Goal: Task Accomplishment & Management: Use online tool/utility

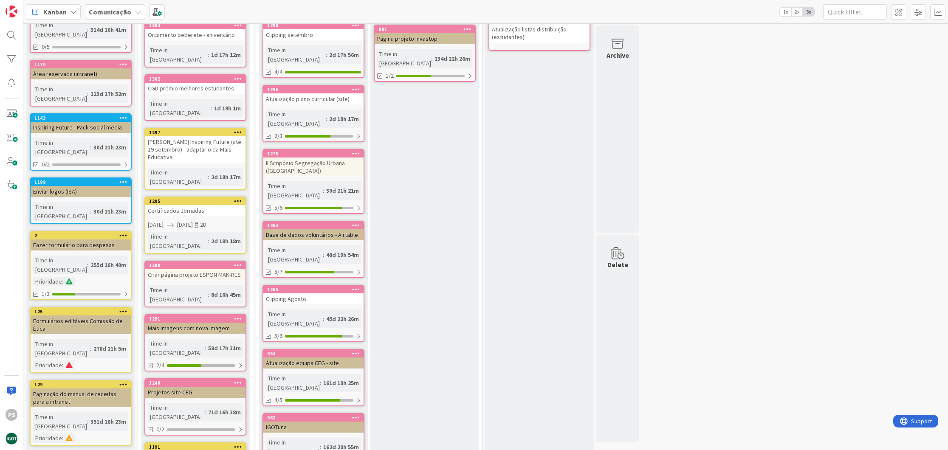
scroll to position [198, 0]
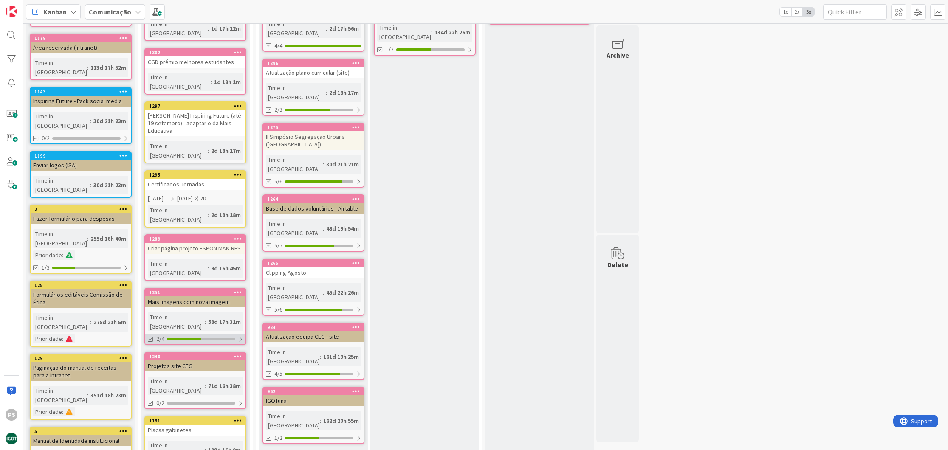
click at [184, 338] on div at bounding box center [184, 339] width 34 height 3
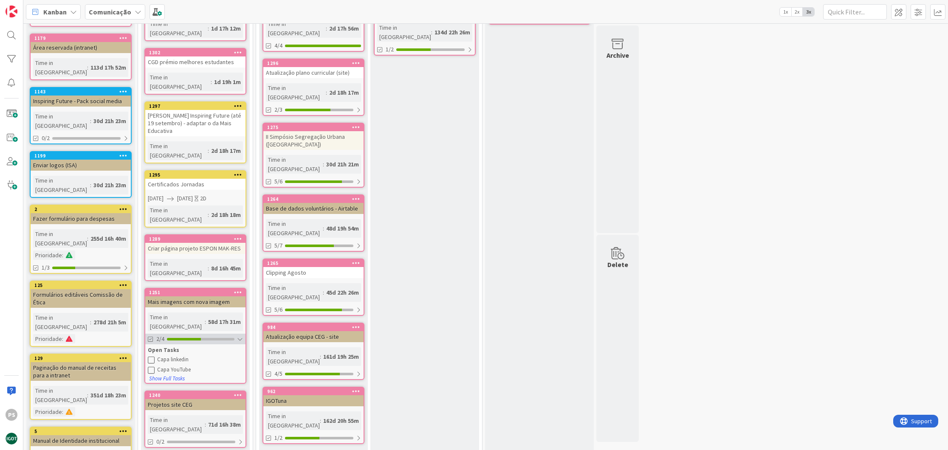
click at [184, 338] on div at bounding box center [184, 339] width 34 height 3
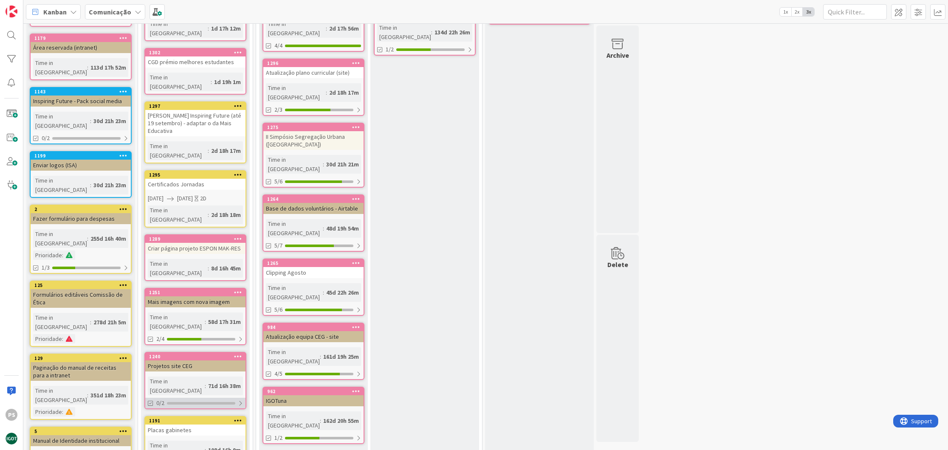
click at [203, 402] on div at bounding box center [201, 403] width 68 height 3
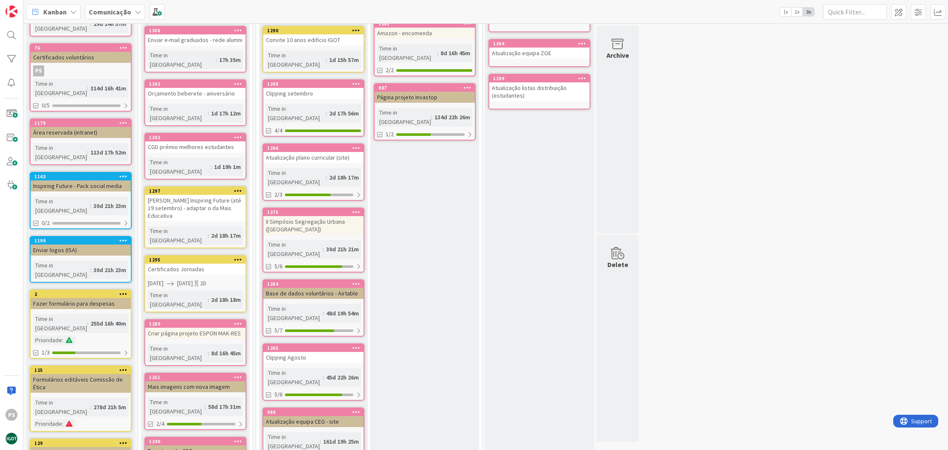
scroll to position [260, 0]
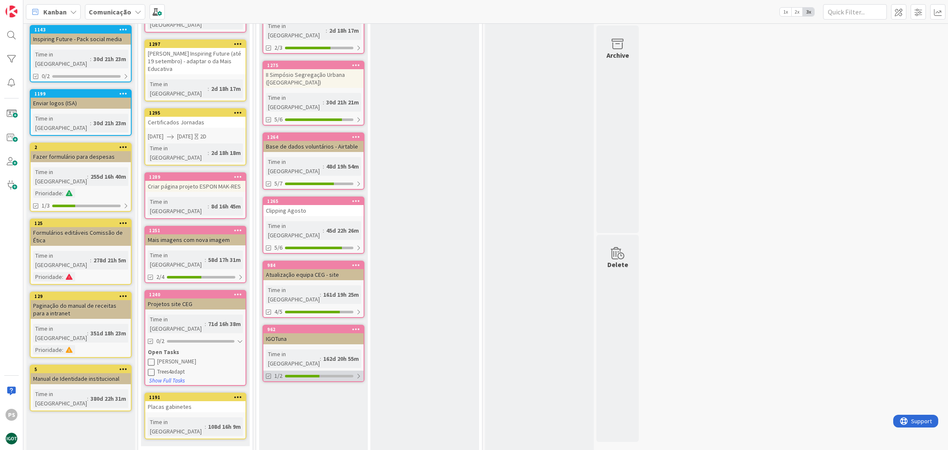
click at [310, 371] on div "1/2" at bounding box center [313, 376] width 100 height 11
click at [272, 393] on icon at bounding box center [269, 396] width 7 height 7
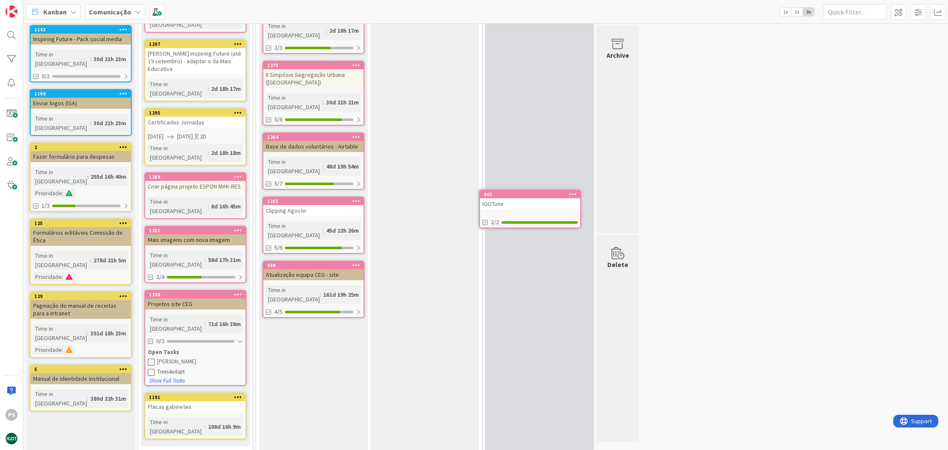
scroll to position [17, 0]
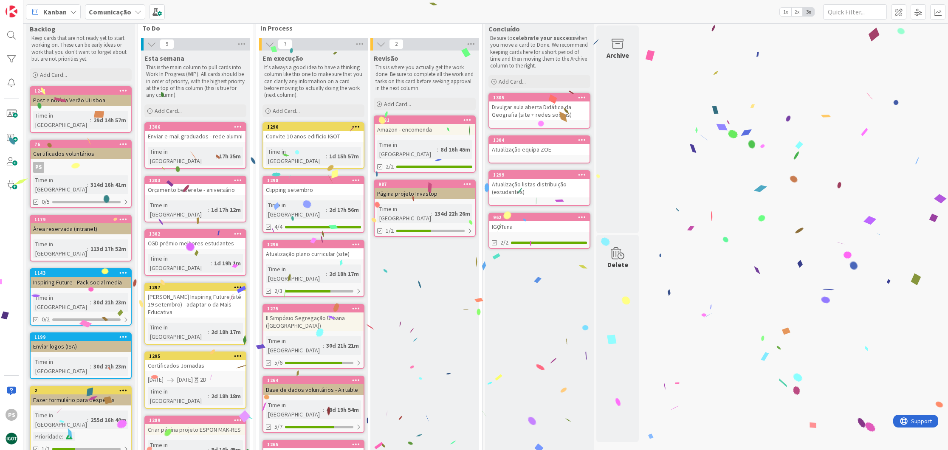
click at [580, 216] on icon at bounding box center [582, 217] width 8 height 6
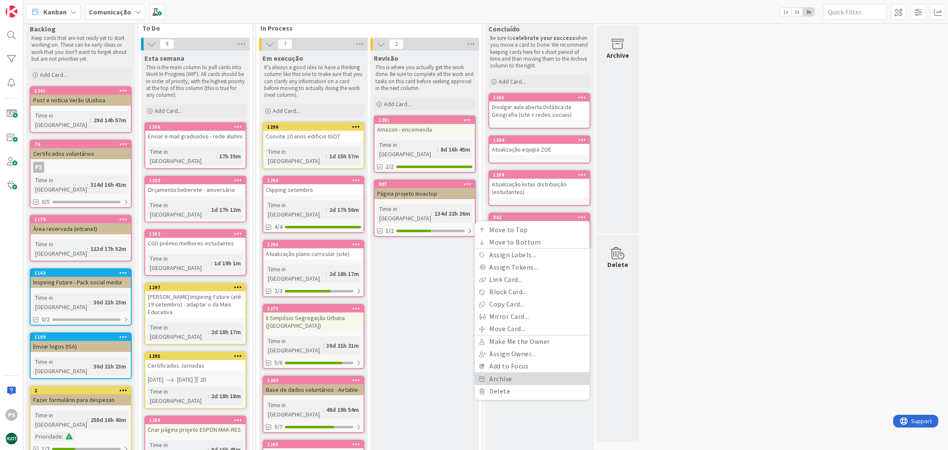
click at [523, 376] on link "Archive" at bounding box center [532, 379] width 115 height 12
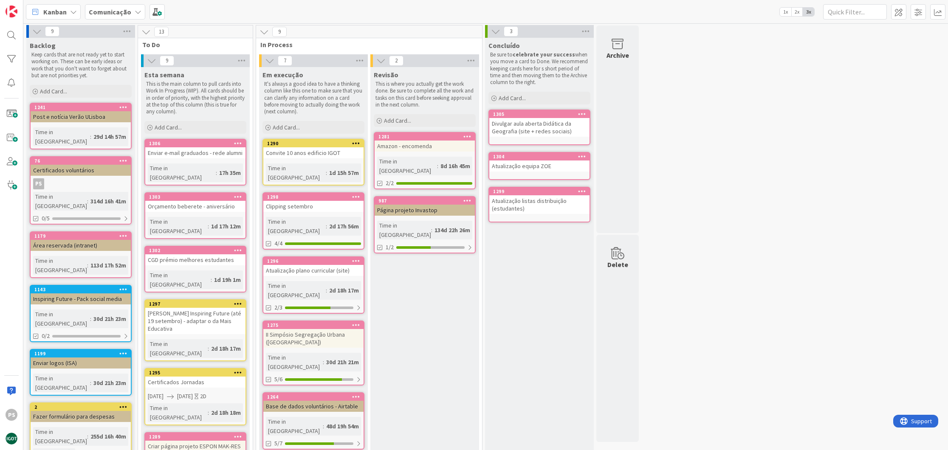
scroll to position [0, 0]
click at [203, 129] on div "Add Card..." at bounding box center [195, 127] width 102 height 13
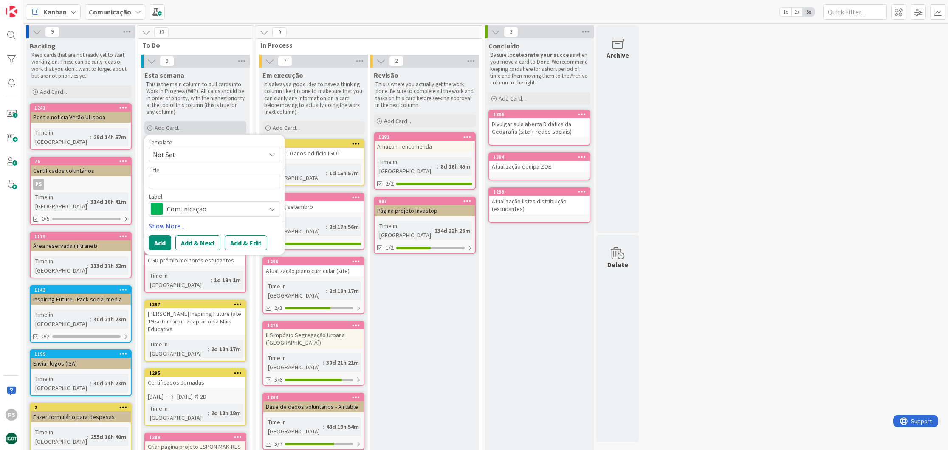
type textarea "x"
type textarea "I"
type textarea "x"
type textarea "In"
type textarea "x"
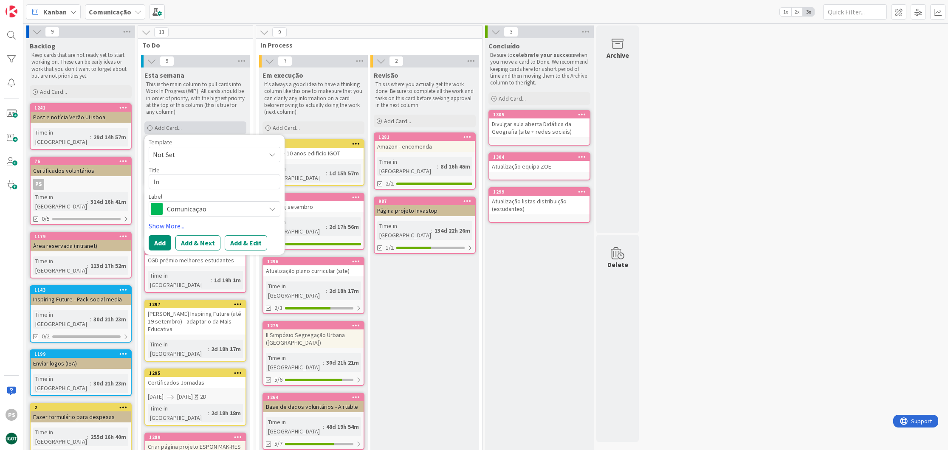
type textarea "Int"
type textarea "x"
type textarea "Intr"
type textarea "x"
type textarea "Intra"
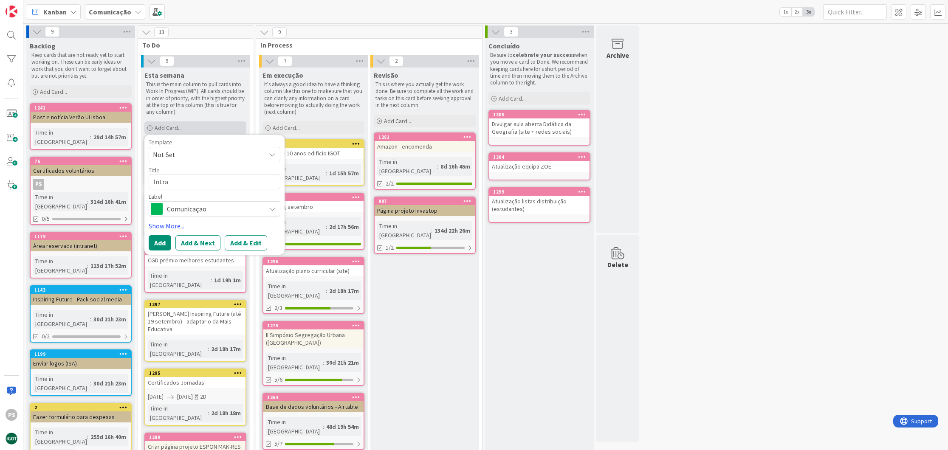
type textarea "x"
type textarea "Intran"
type textarea "x"
type textarea "Intrane"
type textarea "x"
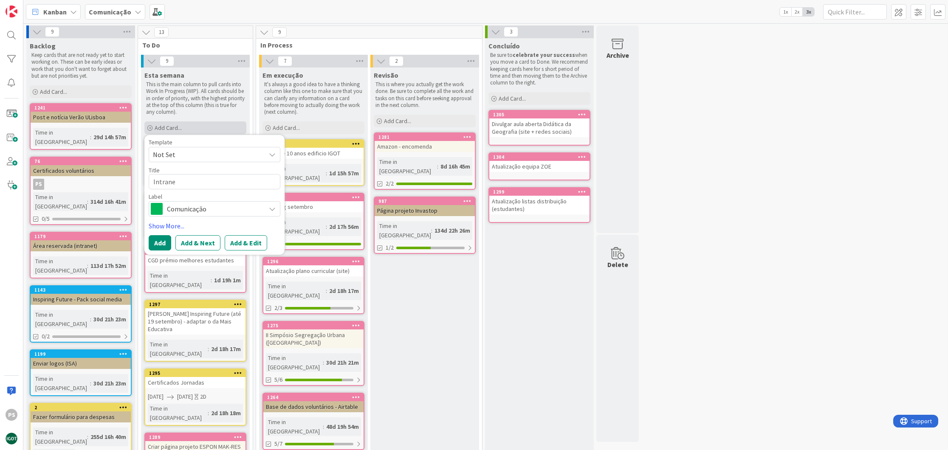
type textarea "Intranet"
type textarea "x"
type textarea "Intranet"
type textarea "x"
type textarea "Intranet ("
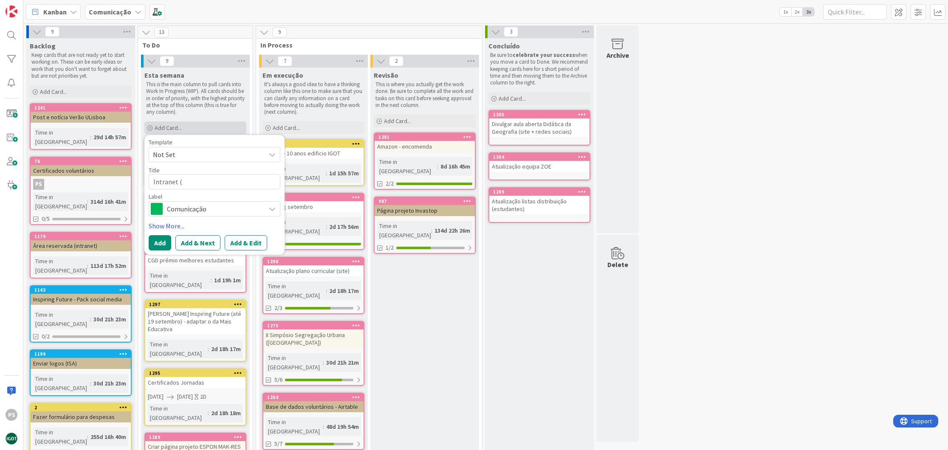
type textarea "x"
type textarea "Intranet (n"
type textarea "x"
type textarea "Intranet (no"
type textarea "x"
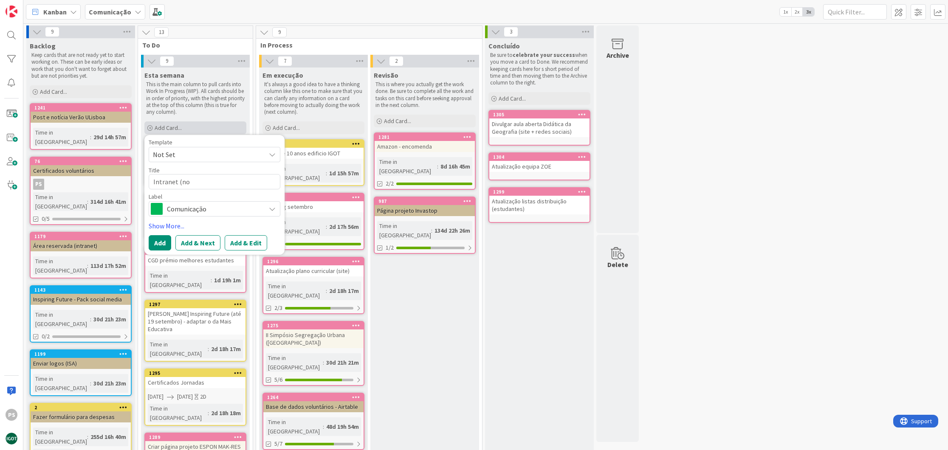
type textarea "Intranet (nov"
type textarea "x"
type textarea "Intranet (nova"
type textarea "x"
type textarea "Intranet (nova)"
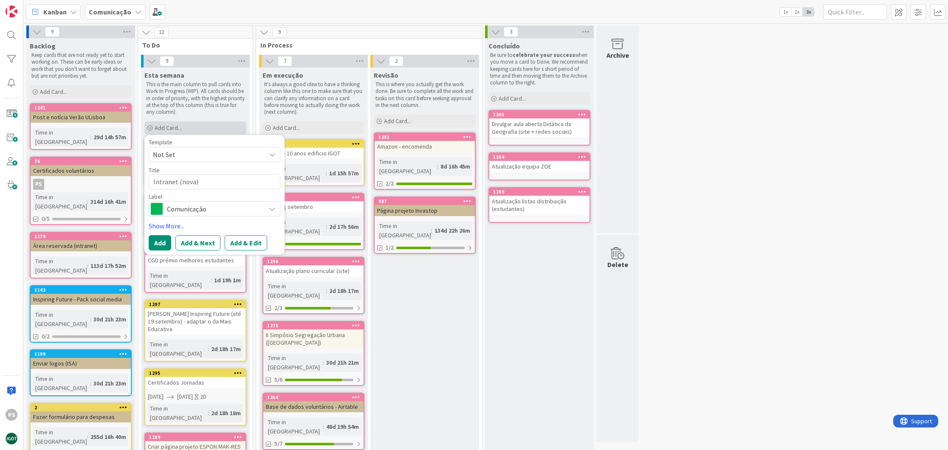
type textarea "x"
type textarea "Intranet (nova)"
type textarea "x"
type textarea "Intranet (nova) -"
type textarea "x"
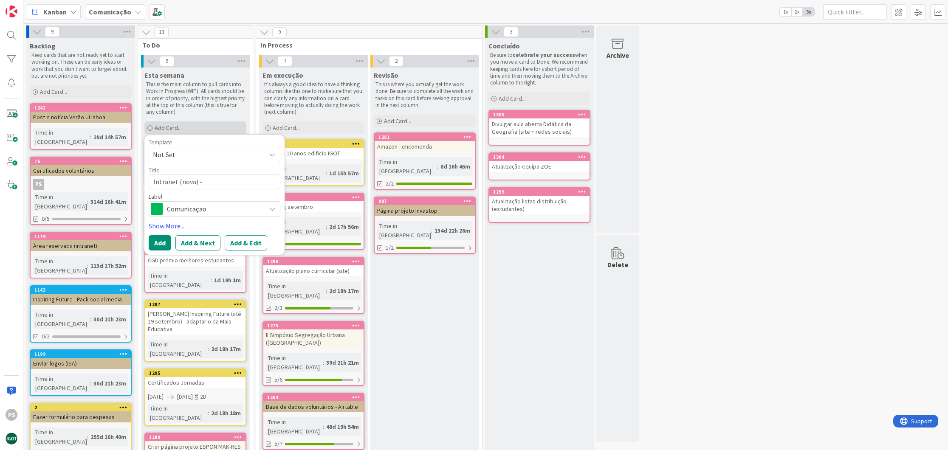
type textarea "Intranet (nova) -"
type textarea "x"
type textarea "Intranet (nova) - P´"
type textarea "x"
type textarea "Intranet (nova) - Pá"
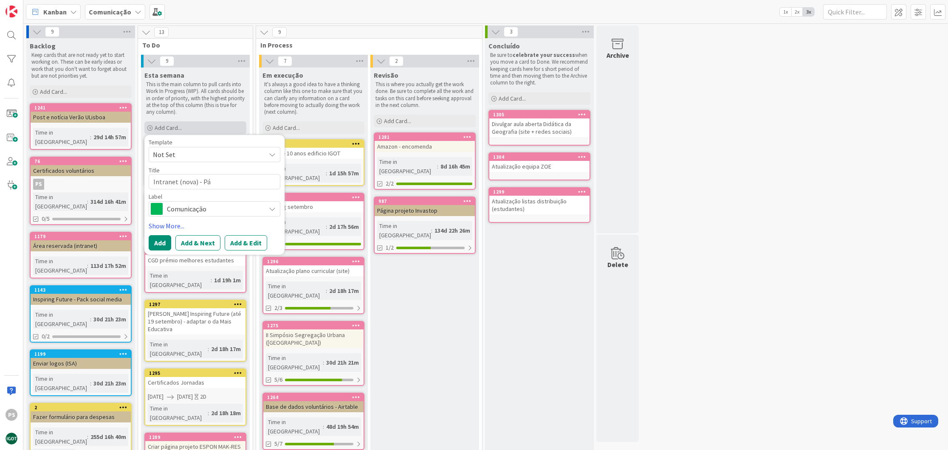
type textarea "x"
type textarea "Intranet (nova) - Pág"
type textarea "x"
type textarea "Intranet (nova) - Pági"
type textarea "x"
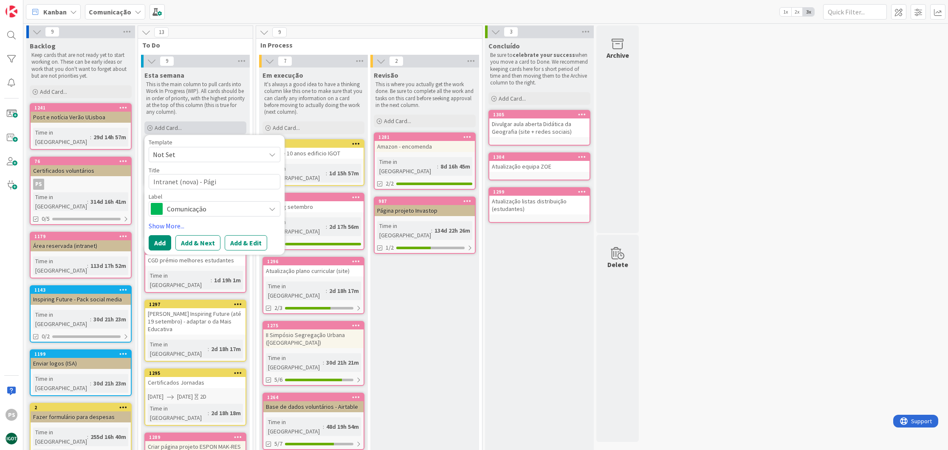
type textarea "Intranet (nova) - Págin"
type textarea "x"
type textarea "Intranet (nova) - Página"
type textarea "x"
type textarea "Intranet (nova) - Páginas"
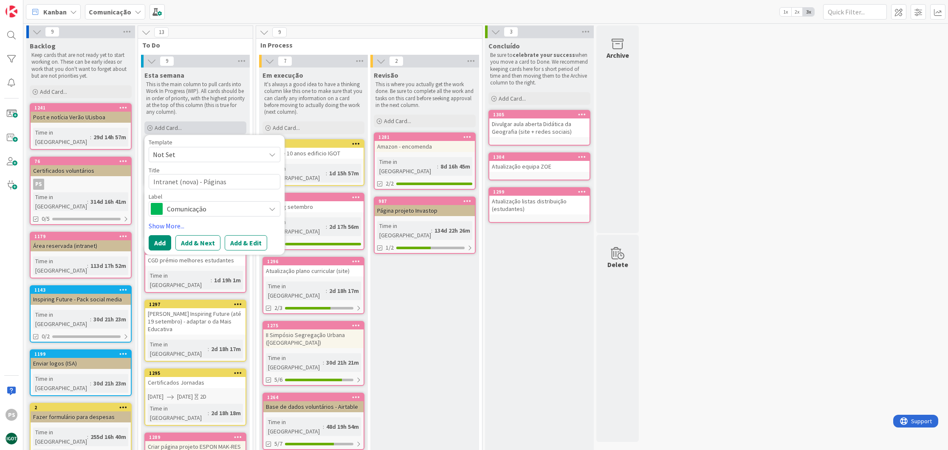
type textarea "x"
type textarea "Intranet (nova) - Páginas"
type textarea "x"
type textarea "Intranet (nova) - Páginas a"
type textarea "x"
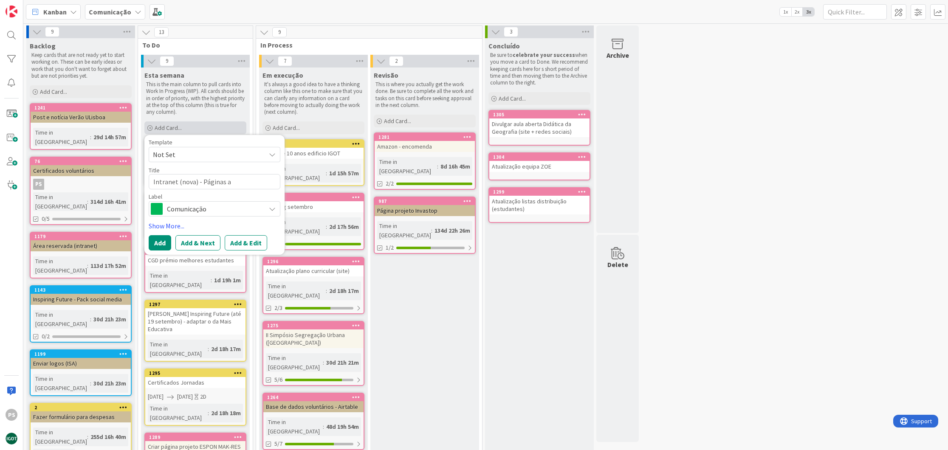
type textarea "Intranet (nova) - Páginas at"
type textarea "x"
type textarea "Intranet (nova) - Páginas ata"
type textarea "x"
type textarea "Intranet (nova) - Páginas atas"
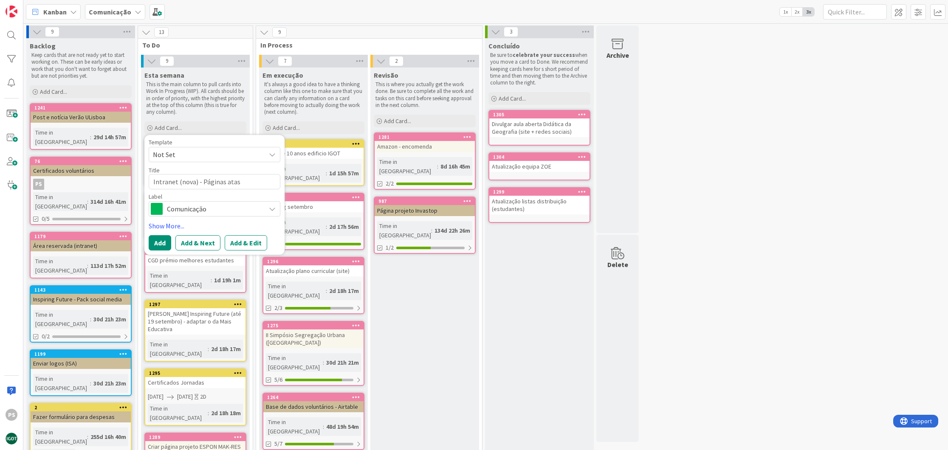
click at [213, 205] on span "Comunicação" at bounding box center [214, 209] width 94 height 12
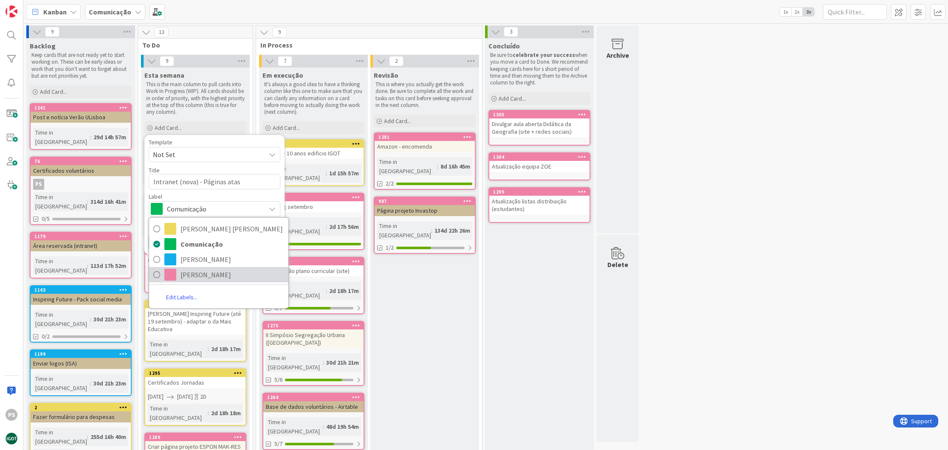
click at [189, 272] on span "Paula" at bounding box center [232, 274] width 104 height 13
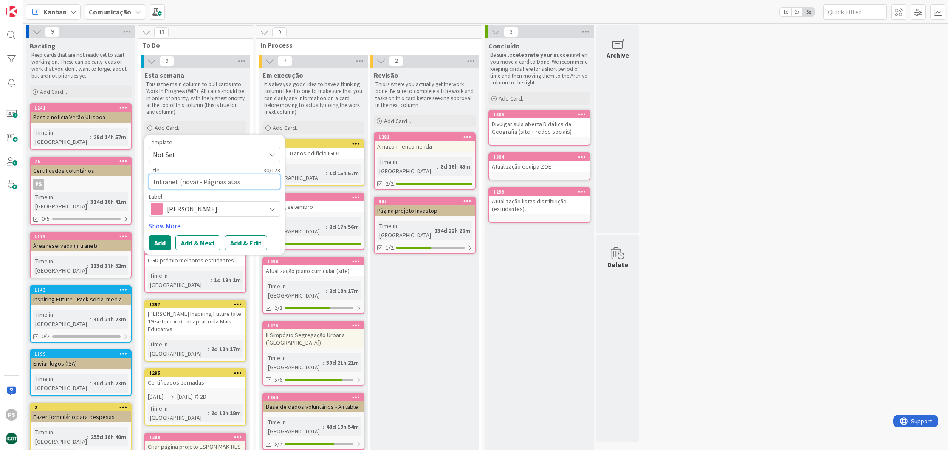
click at [222, 180] on textarea "Intranet (nova) - Páginas atas" at bounding box center [215, 181] width 132 height 15
type textarea "x"
type textarea "Intranet (nova) - Páginas ´ atas"
type textarea "x"
type textarea "Intranet (nova) - Páginas ó atas"
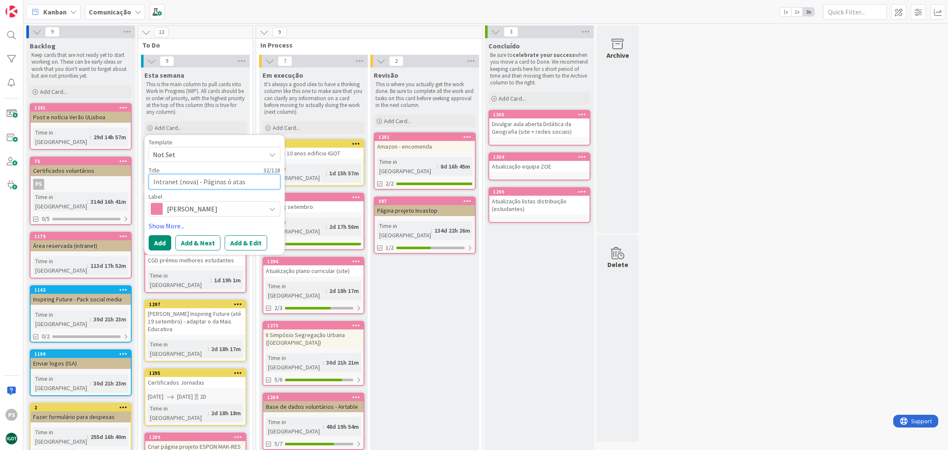
type textarea "x"
type textarea "Intranet (nova) - Páginas ór atas"
type textarea "x"
type textarea "Intranet (nova) - Páginas órg~ atas"
type textarea "x"
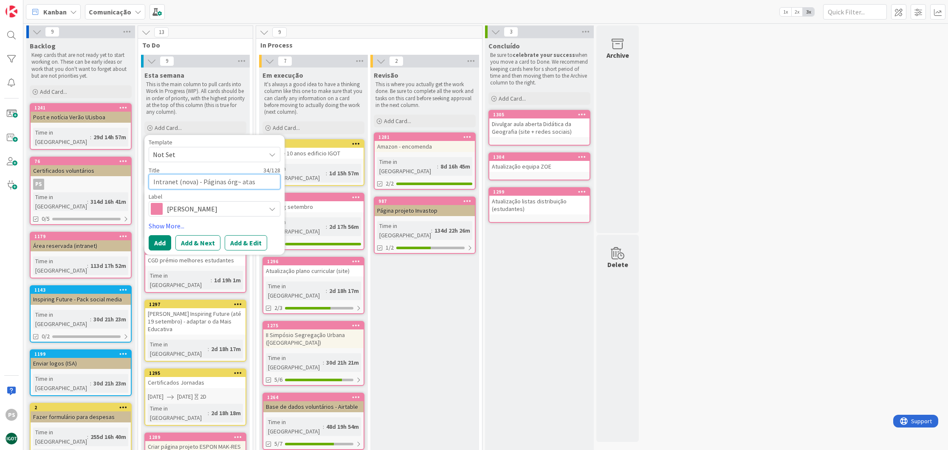
type textarea "Intranet (nova) - Páginas órgã atas"
type textarea "x"
type textarea "Intranet (nova) - Páginas órgão atas"
type textarea "x"
type textarea "Intranet (nova) - Páginas órgãos atas"
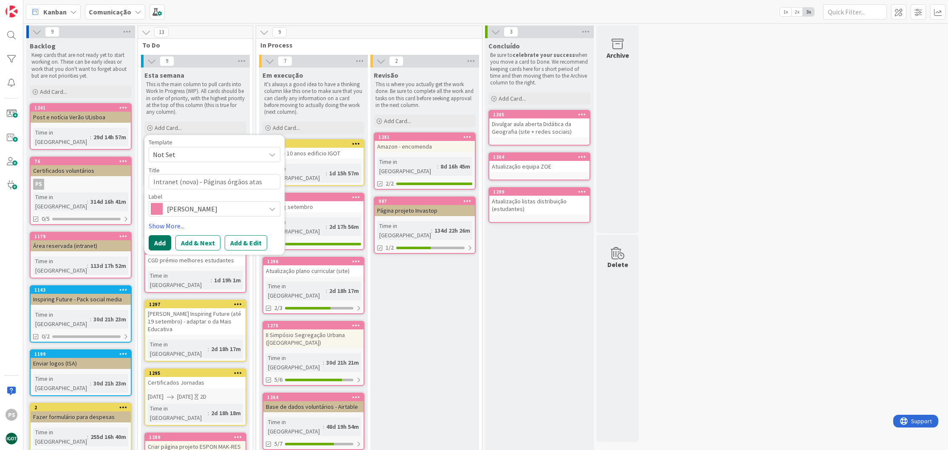
click at [164, 239] on button "Add" at bounding box center [160, 242] width 23 height 15
